Goal: Information Seeking & Learning: Learn about a topic

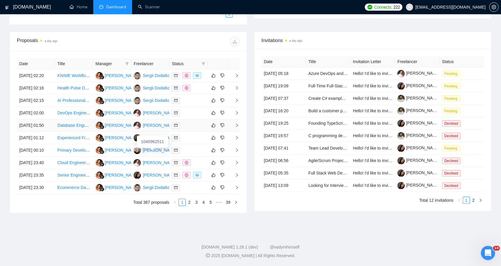
scroll to position [243, 0]
click at [190, 206] on link "2" at bounding box center [189, 202] width 7 height 7
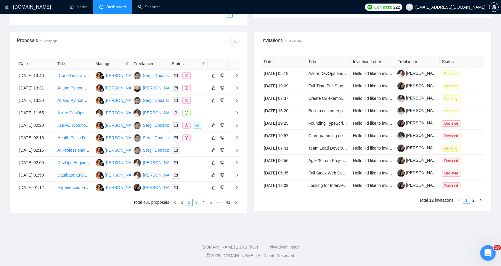
click at [484, 249] on div "Открыть службу сообщений Intercom" at bounding box center [488, 252] width 20 height 20
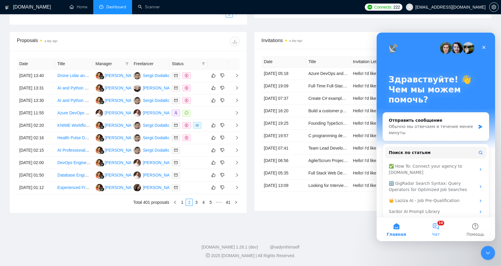
click at [437, 226] on button "10 Чат" at bounding box center [435, 229] width 39 height 24
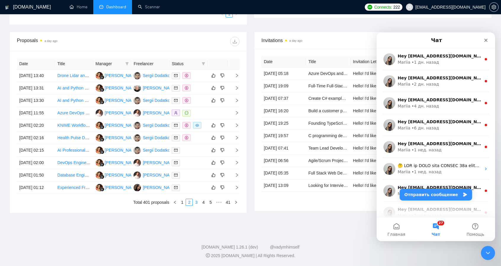
click at [198, 206] on link "3" at bounding box center [196, 202] width 7 height 7
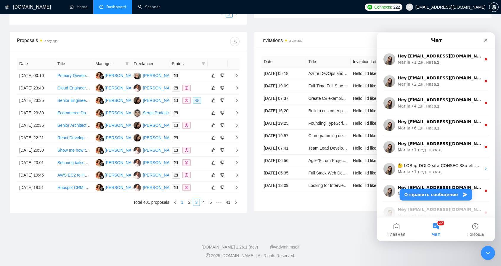
click at [182, 206] on link "1" at bounding box center [182, 202] width 7 height 7
click at [189, 206] on link "2" at bounding box center [189, 202] width 7 height 7
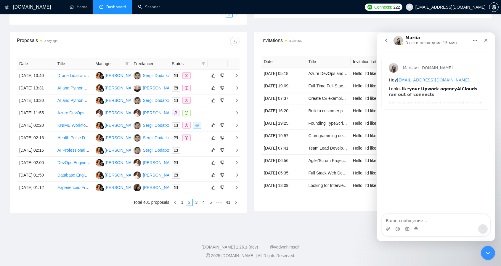
click at [386, 42] on icon "go back" at bounding box center [386, 40] width 5 height 5
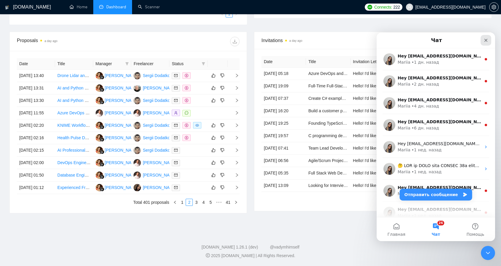
click at [484, 40] on icon "Закрыть" at bounding box center [486, 40] width 5 height 5
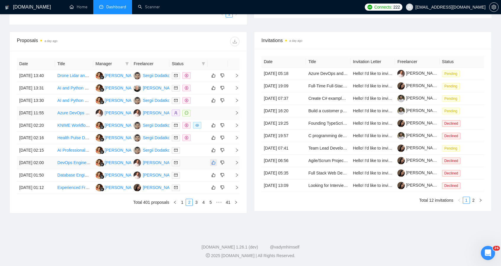
scroll to position [265, 0]
click at [184, 203] on link "1" at bounding box center [182, 202] width 7 height 7
click at [190, 206] on link "2" at bounding box center [189, 202] width 7 height 7
click at [197, 206] on link "3" at bounding box center [196, 202] width 7 height 7
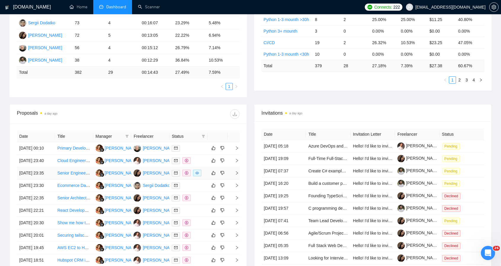
scroll to position [136, 0]
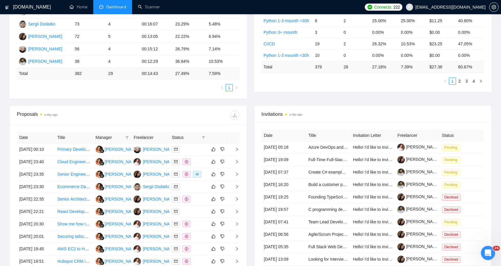
click at [79, 90] on ul "1" at bounding box center [128, 87] width 223 height 7
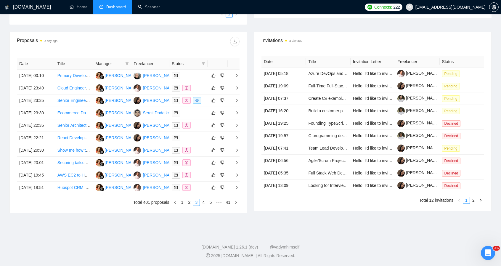
scroll to position [233, 0]
click at [498, 10] on button "button" at bounding box center [493, 6] width 9 height 9
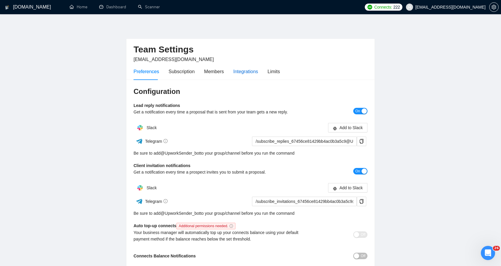
click at [237, 71] on div "Integrations" at bounding box center [245, 71] width 25 height 7
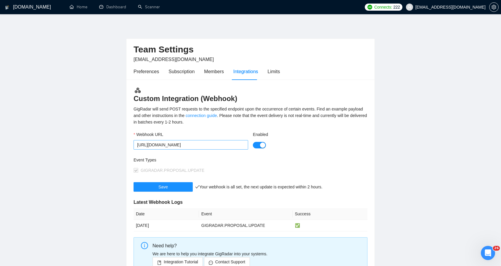
scroll to position [64, 0]
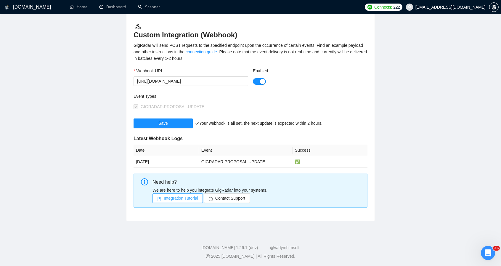
click at [182, 196] on span "Integration Tutorial" at bounding box center [181, 198] width 34 height 7
click at [192, 198] on span "Integration Tutorial" at bounding box center [181, 198] width 34 height 7
click at [180, 195] on span "Integration Tutorial" at bounding box center [181, 198] width 34 height 7
click at [204, 52] on link "connection guide" at bounding box center [201, 51] width 31 height 5
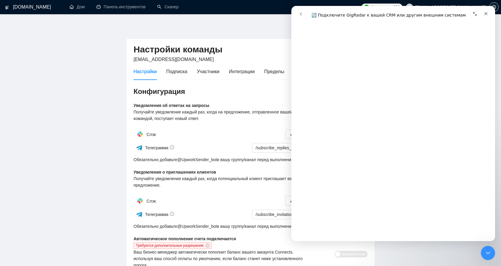
scroll to position [1889, 0]
click at [485, 14] on icon "Закрыть" at bounding box center [486, 13] width 5 height 5
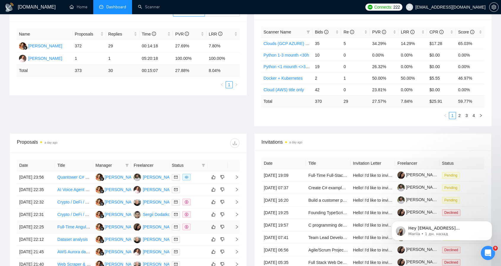
scroll to position [105, 0]
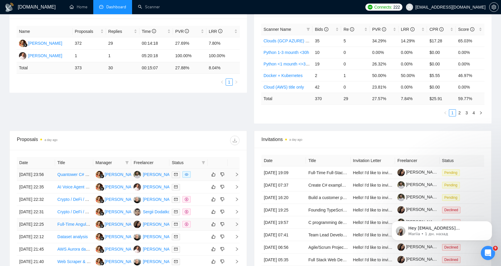
click at [193, 170] on td at bounding box center [188, 175] width 38 height 12
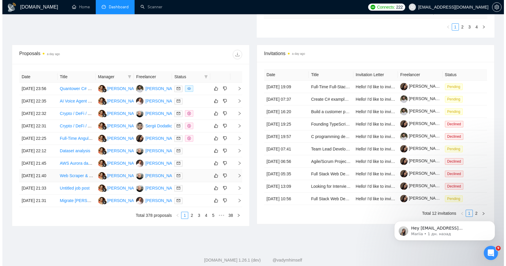
scroll to position [187, 0]
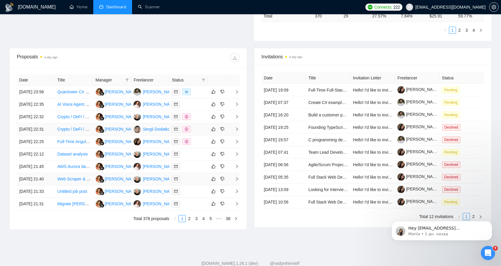
click at [198, 133] on div at bounding box center [188, 129] width 33 height 7
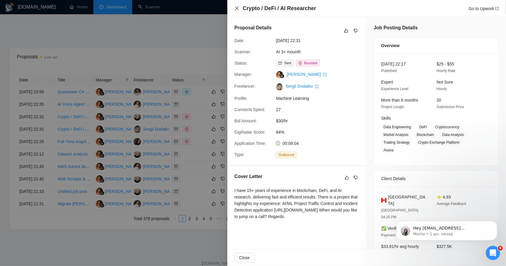
click at [237, 9] on icon "close" at bounding box center [237, 9] width 4 height 4
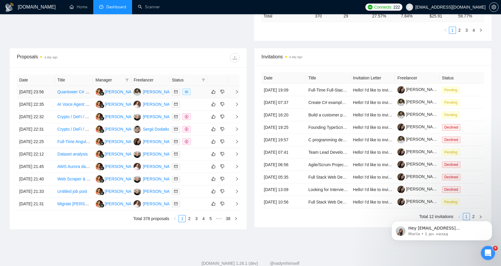
click at [238, 91] on icon "right" at bounding box center [237, 92] width 4 height 4
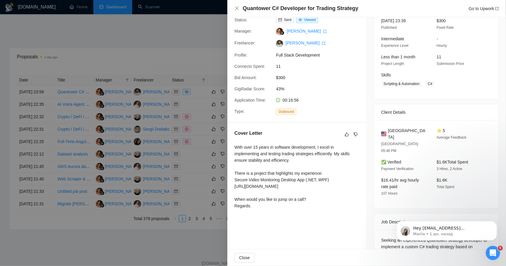
scroll to position [67, 0]
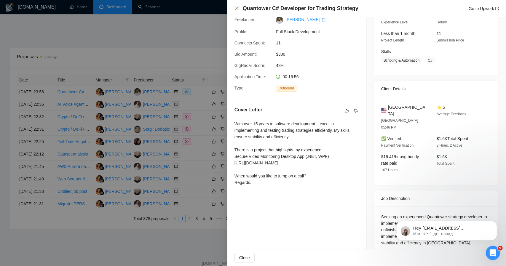
click at [316, 165] on div "With over 15 years in software development, I excel in implementing and testing…" at bounding box center [296, 153] width 125 height 65
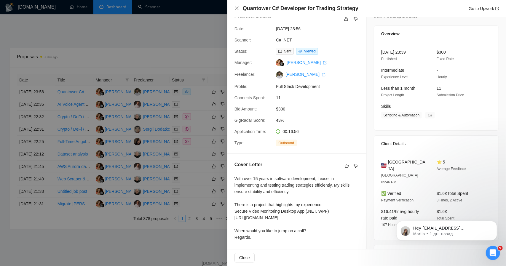
scroll to position [0, 0]
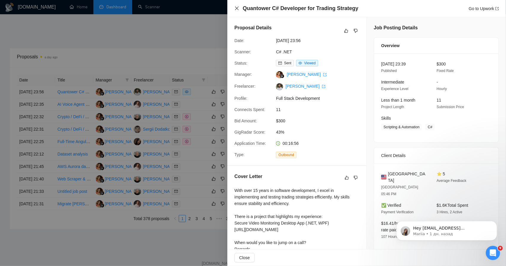
click at [236, 7] on icon "close" at bounding box center [237, 9] width 4 height 4
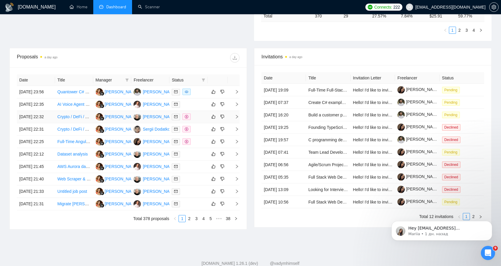
click at [235, 119] on span "right" at bounding box center [234, 117] width 9 height 4
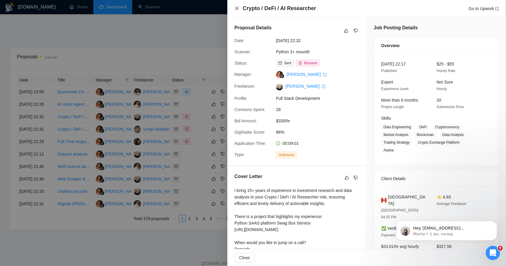
click at [238, 7] on icon "close" at bounding box center [237, 9] width 4 height 4
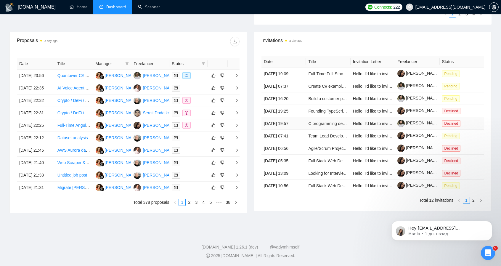
scroll to position [257, 0]
click at [191, 203] on link "2" at bounding box center [189, 202] width 7 height 7
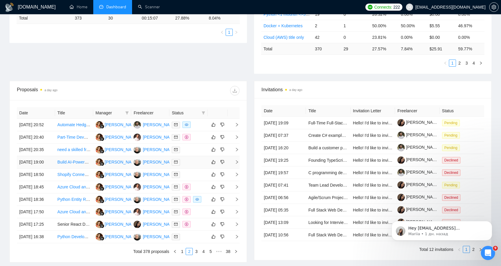
scroll to position [257, 0]
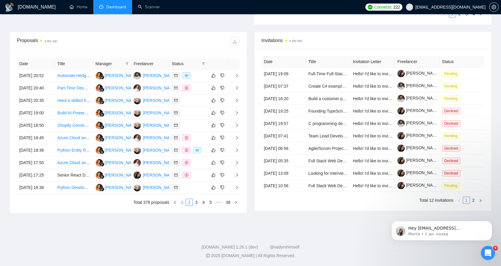
click at [182, 201] on link "1" at bounding box center [182, 202] width 7 height 7
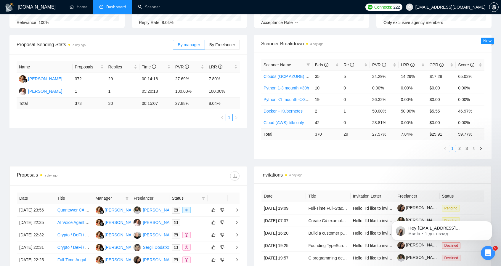
scroll to position [0, 0]
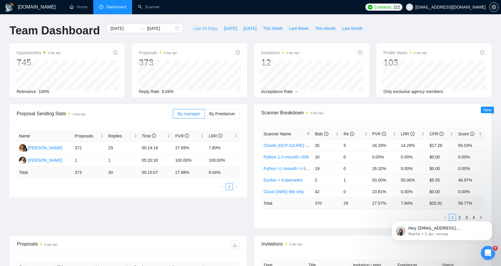
click at [193, 29] on span "Last 30 Days" at bounding box center [205, 28] width 24 height 7
type input "[DATE]"
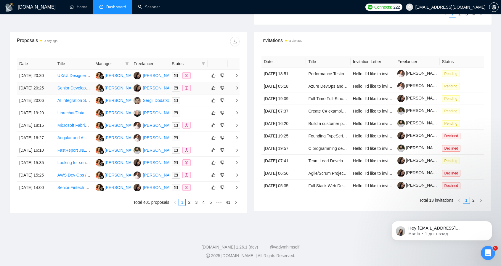
scroll to position [228, 0]
click at [190, 206] on link "2" at bounding box center [189, 202] width 7 height 7
click at [197, 206] on link "3" at bounding box center [196, 202] width 7 height 7
click at [203, 206] on link "4" at bounding box center [203, 202] width 7 height 7
click at [206, 206] on link "5" at bounding box center [203, 202] width 7 height 7
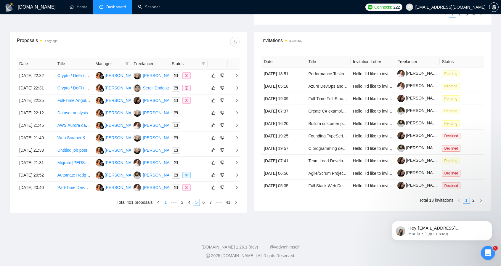
click at [169, 206] on link "1" at bounding box center [165, 202] width 7 height 7
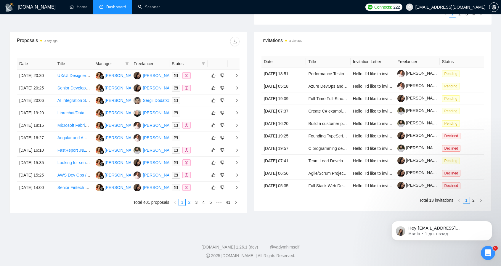
click at [191, 206] on link "2" at bounding box center [189, 202] width 7 height 7
click at [198, 206] on link "3" at bounding box center [196, 202] width 7 height 7
click at [205, 206] on link "4" at bounding box center [203, 202] width 7 height 7
click at [204, 206] on link "5" at bounding box center [203, 202] width 7 height 7
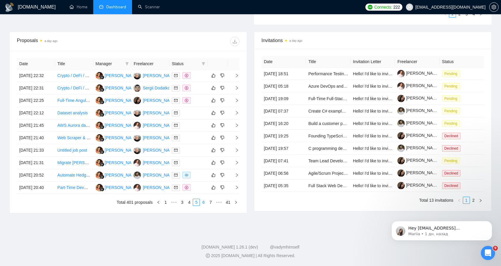
click at [203, 206] on link "6" at bounding box center [203, 202] width 7 height 7
click at [205, 206] on link "7" at bounding box center [203, 202] width 7 height 7
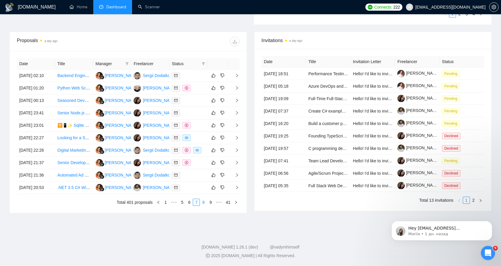
click at [206, 206] on link "8" at bounding box center [203, 202] width 7 height 7
